Goal: Register for event/course

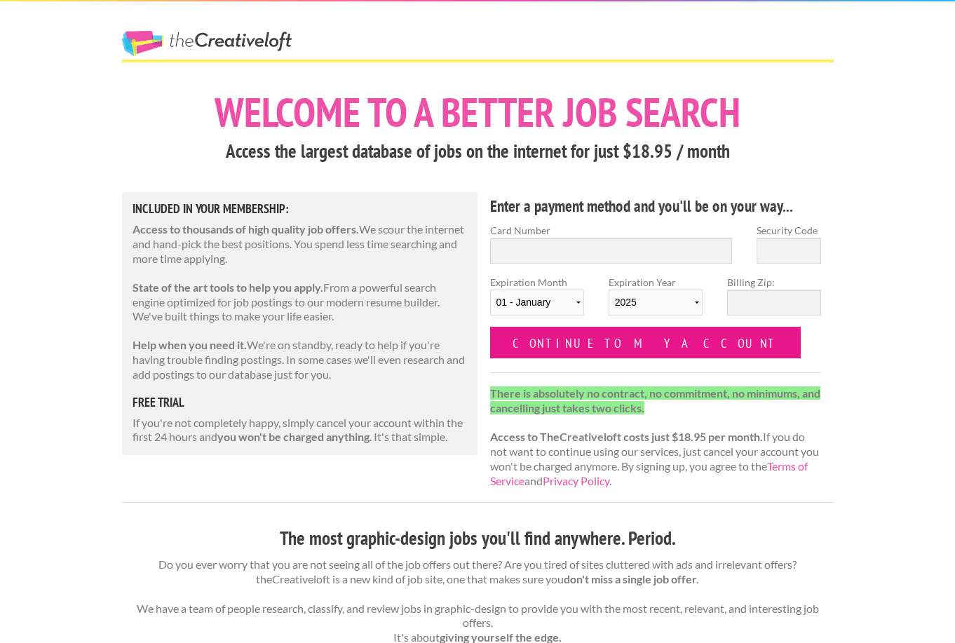
click at [594, 343] on input "Continue to my account" at bounding box center [645, 343] width 311 height 32
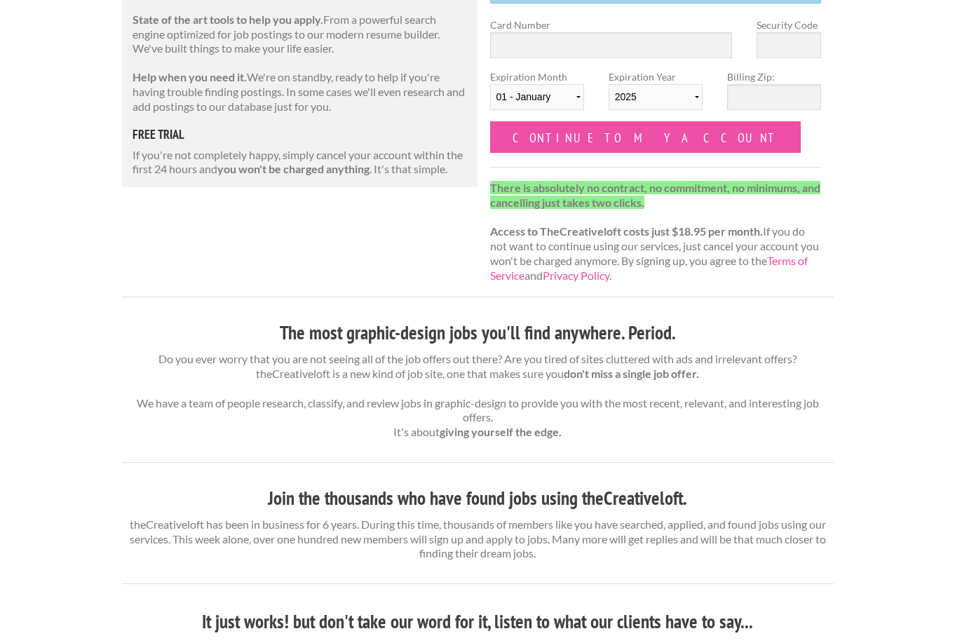
scroll to position [240, 0]
